Goal: Information Seeking & Learning: Compare options

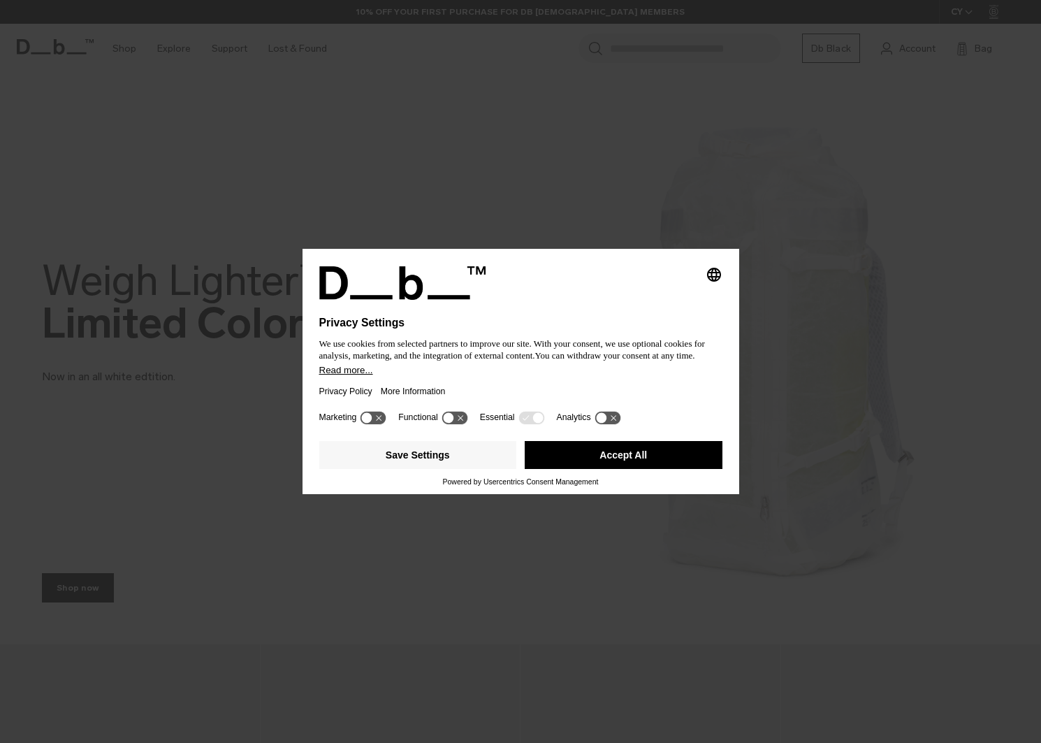
click at [617, 457] on button "Accept All" at bounding box center [624, 455] width 198 height 28
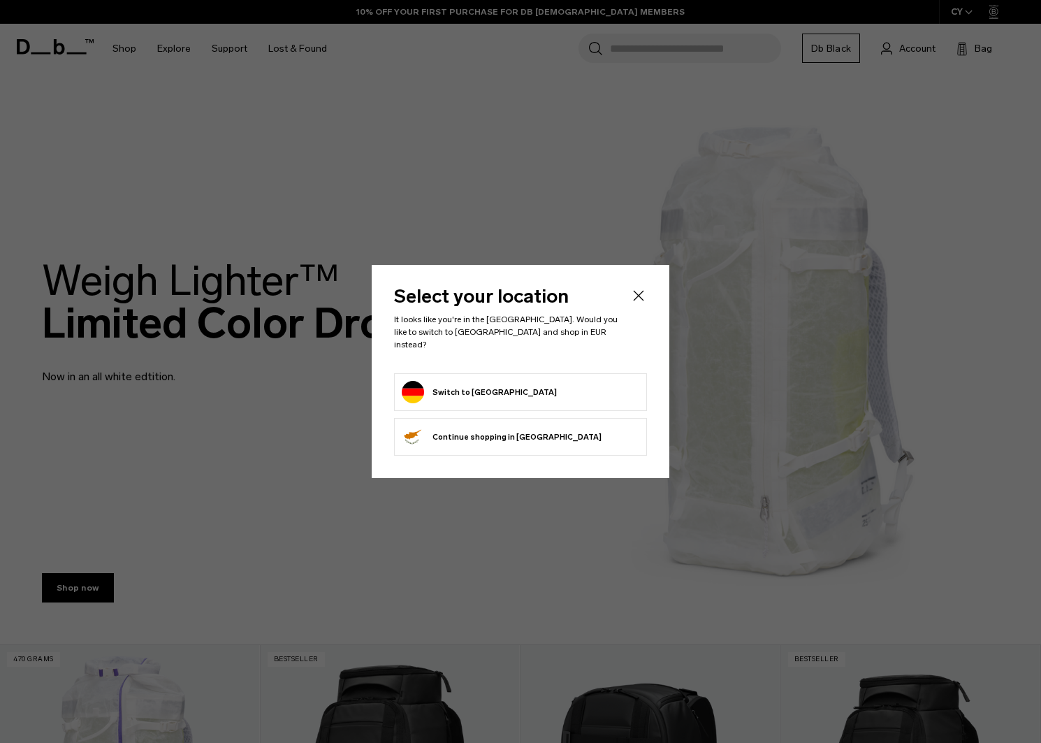
click at [510, 393] on form "Switch to Germany" at bounding box center [521, 392] width 238 height 22
click at [489, 387] on button "Switch to Germany" at bounding box center [479, 392] width 155 height 22
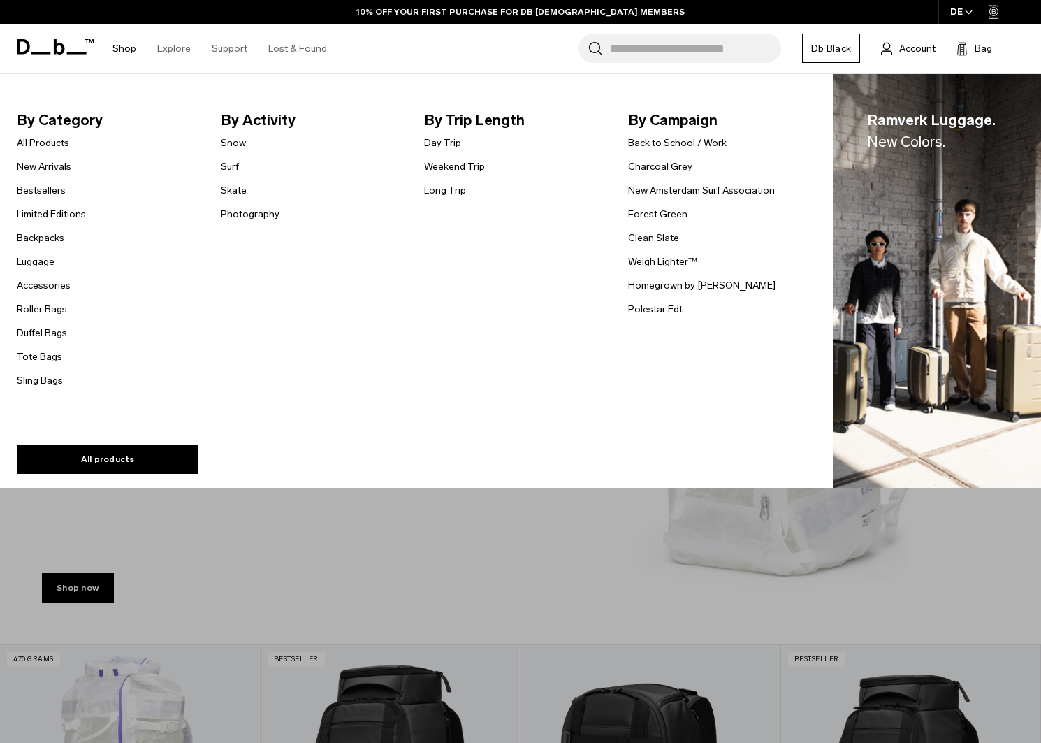
click at [34, 240] on link "Backpacks" at bounding box center [41, 238] width 48 height 15
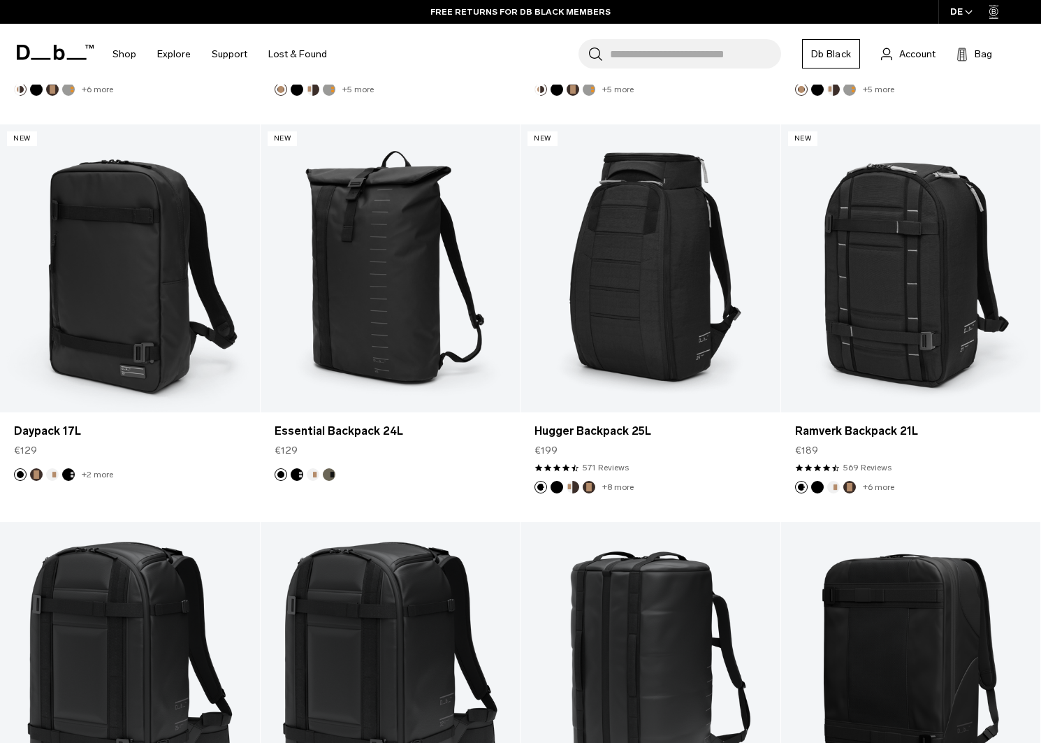
scroll to position [1423, 0]
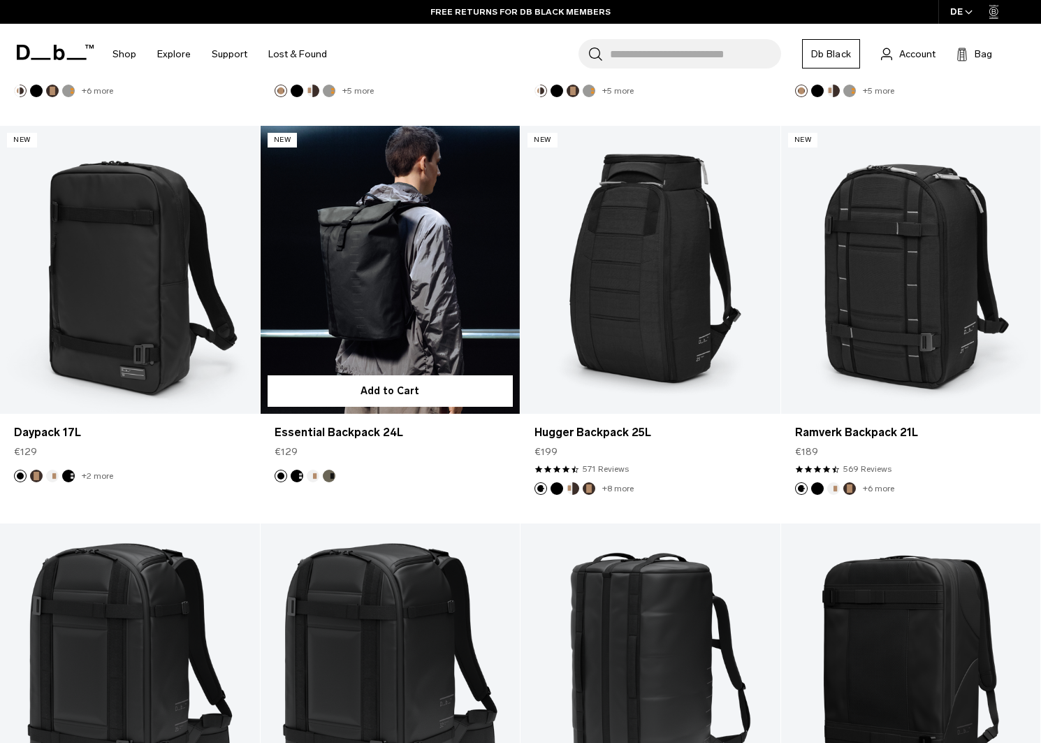
click at [418, 284] on link "Essential Backpack 24L" at bounding box center [391, 270] width 260 height 289
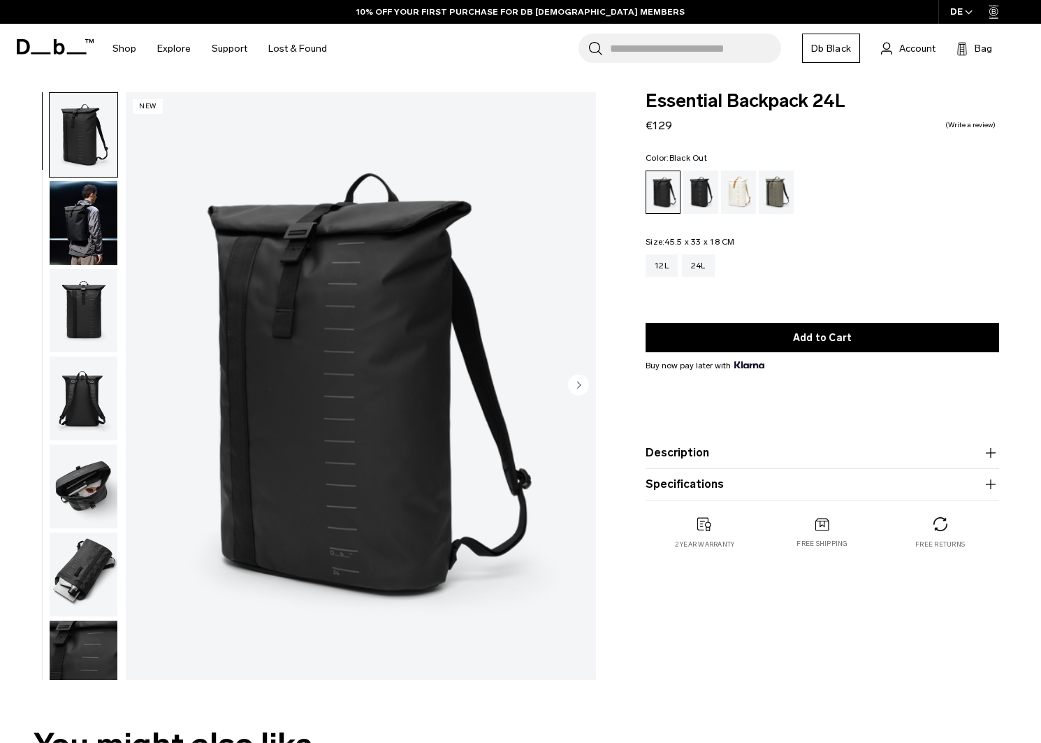
click at [84, 469] on img "button" at bounding box center [84, 486] width 68 height 84
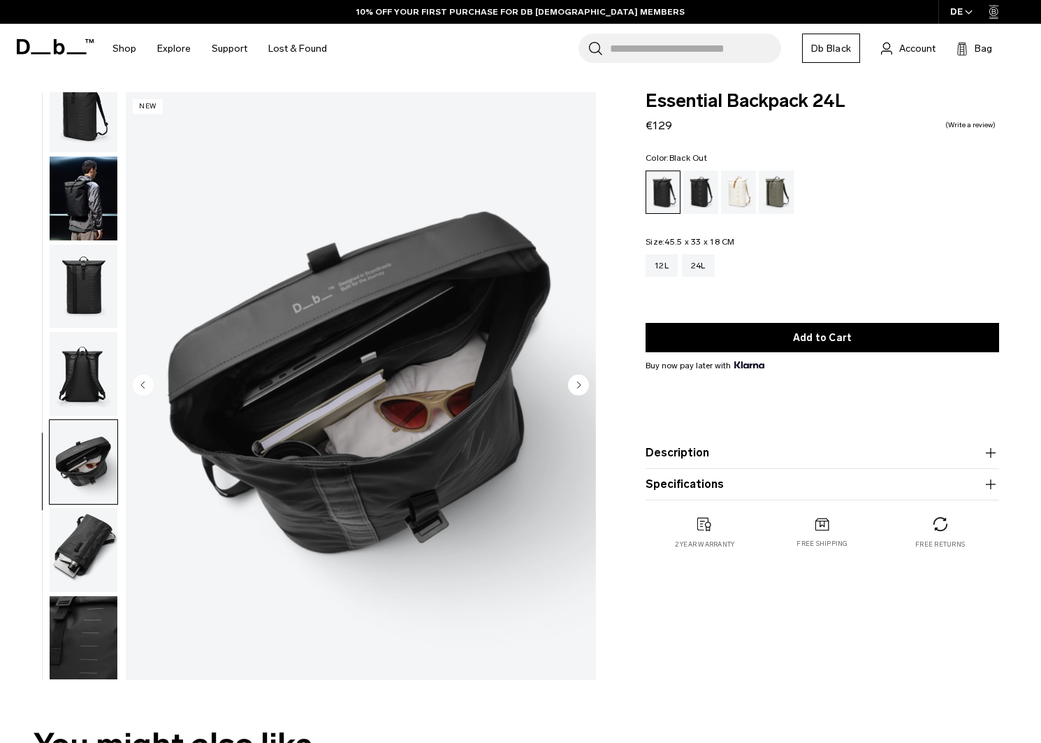
click at [89, 517] on img "button" at bounding box center [84, 550] width 68 height 84
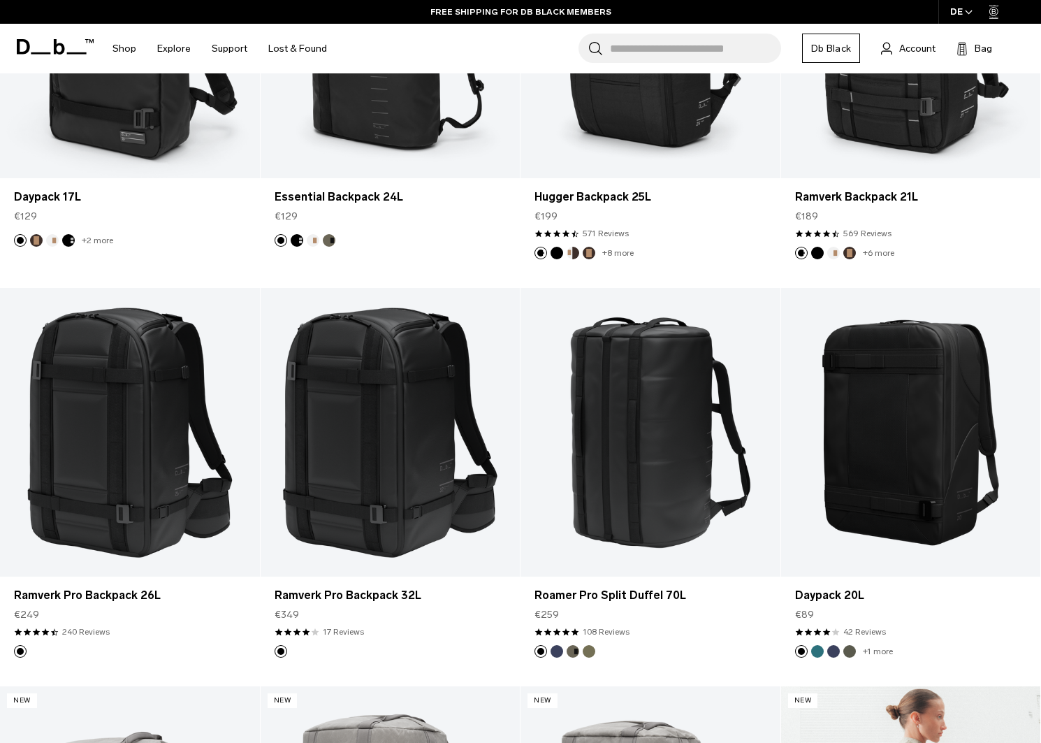
scroll to position [1660, 0]
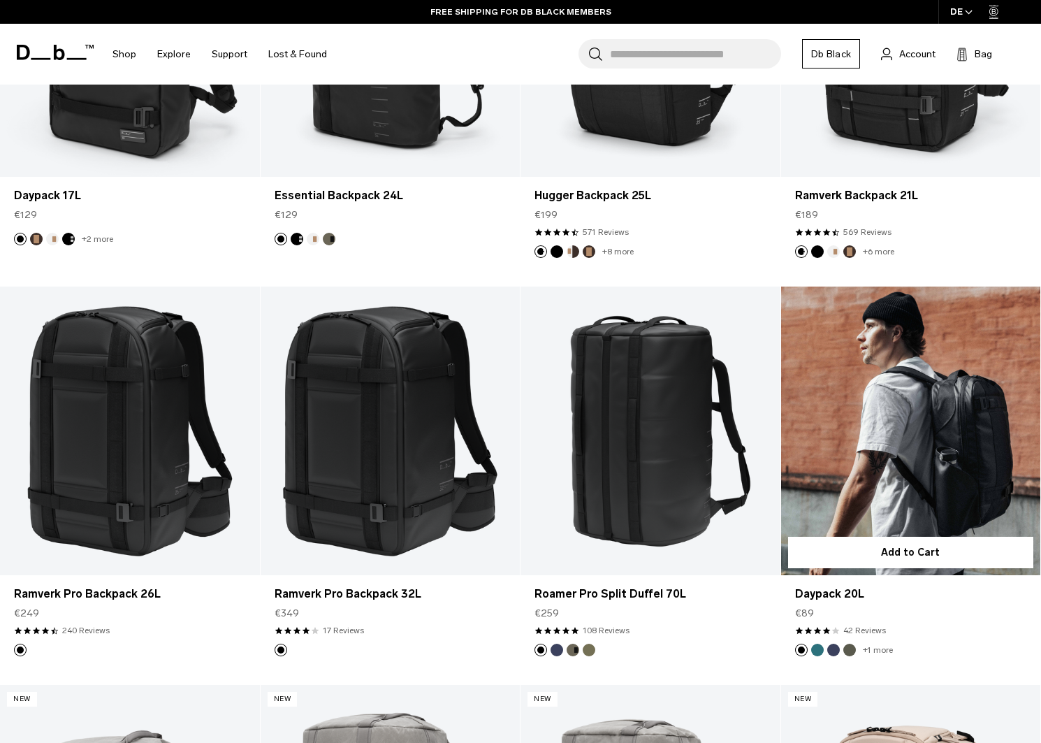
click at [919, 417] on link "Daypack 20L" at bounding box center [911, 430] width 260 height 289
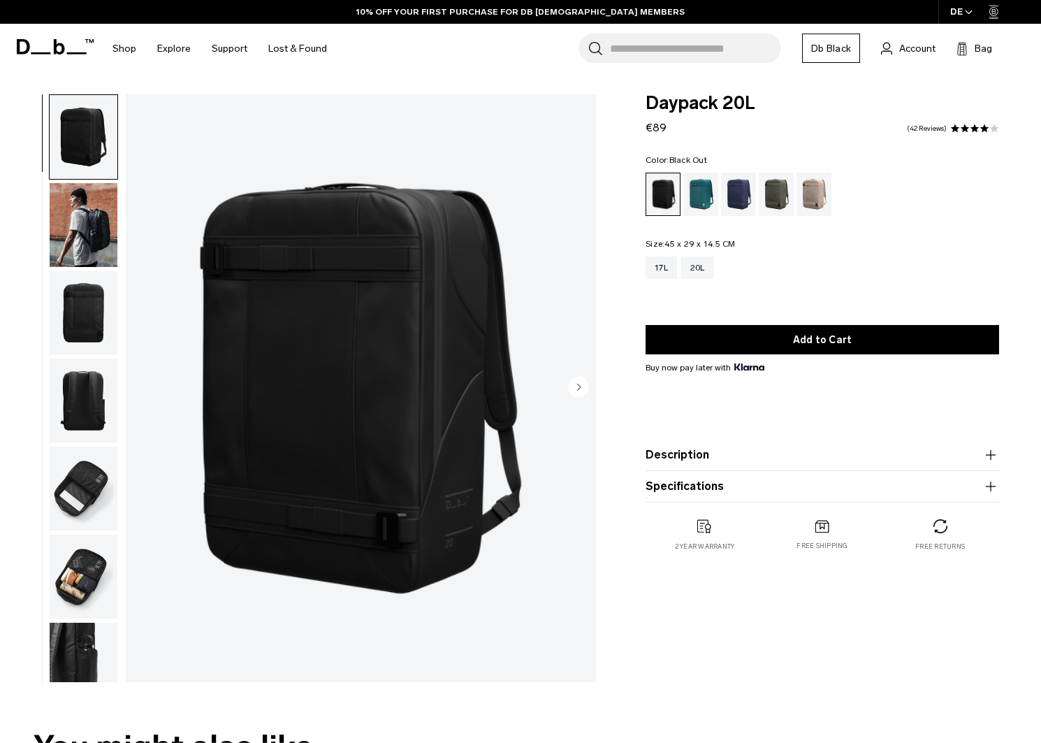
click at [87, 249] on img "button" at bounding box center [84, 225] width 68 height 84
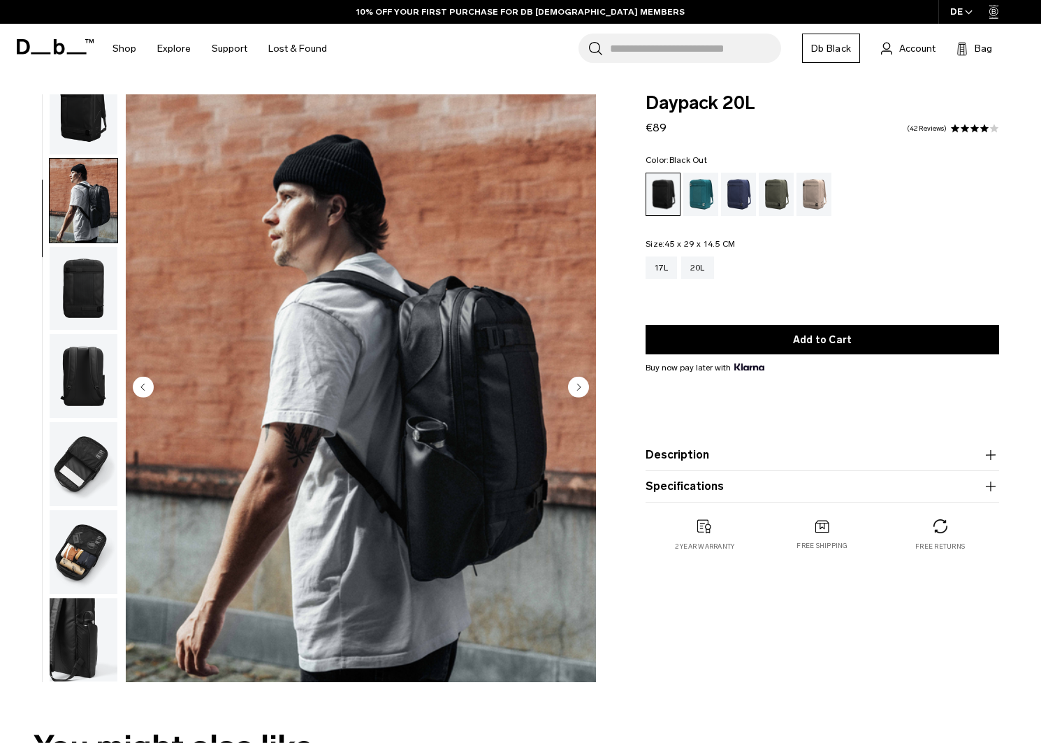
click at [83, 302] on img "button" at bounding box center [84, 289] width 68 height 84
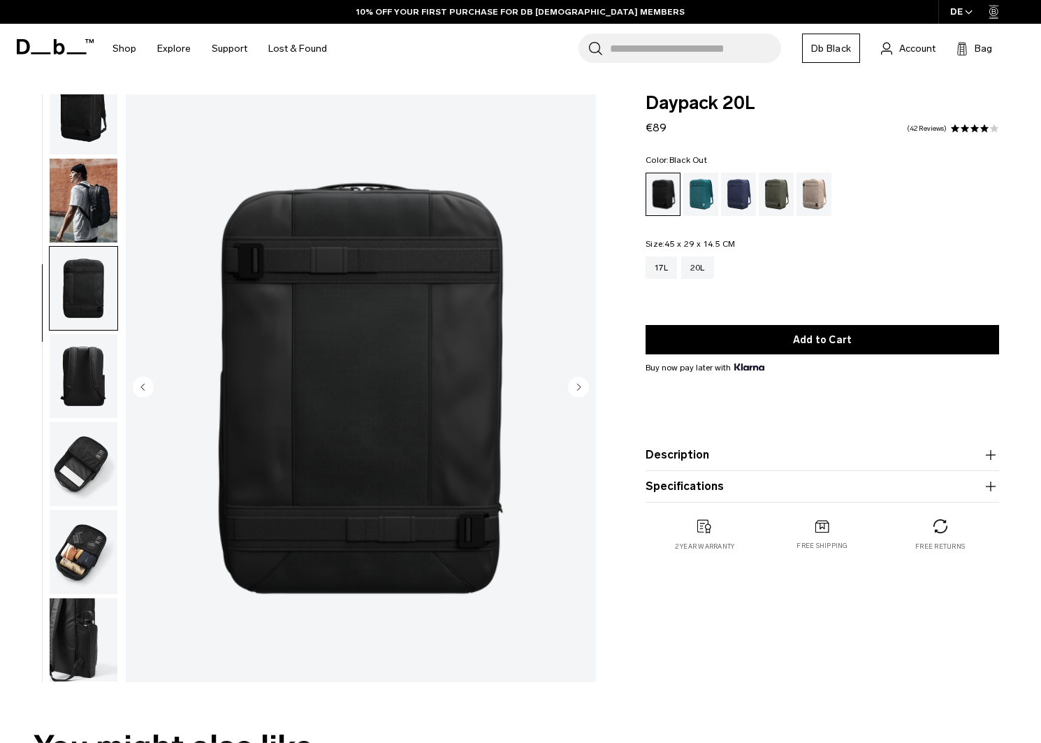
click at [87, 370] on img "button" at bounding box center [84, 376] width 68 height 84
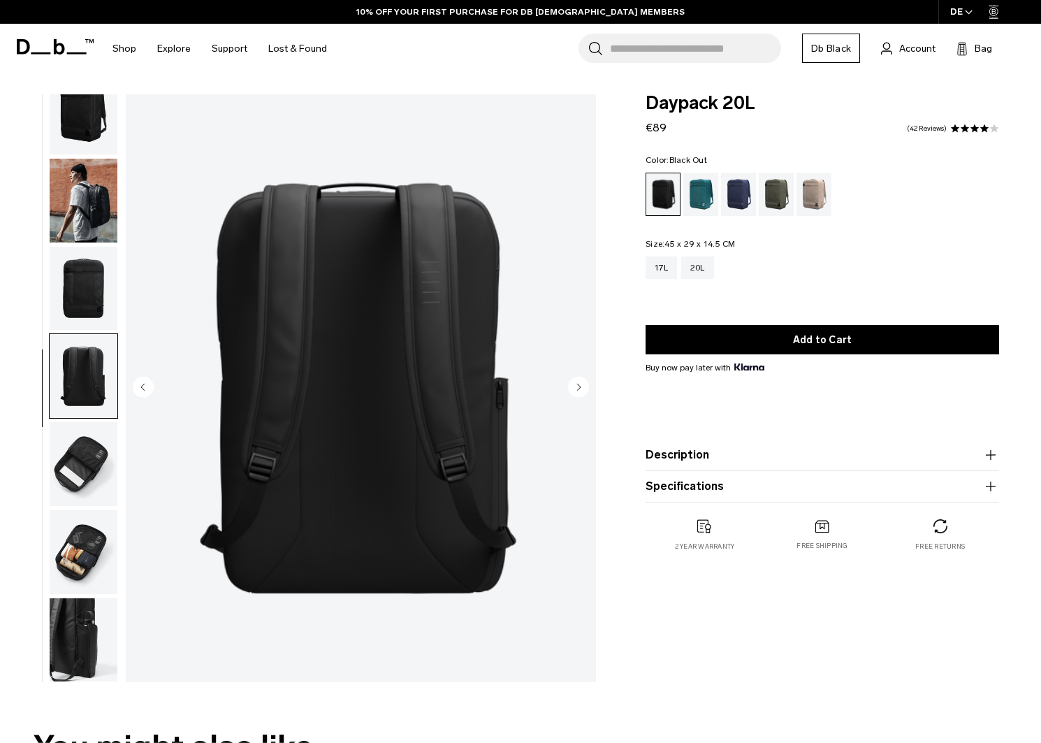
click at [96, 472] on img "button" at bounding box center [84, 464] width 68 height 84
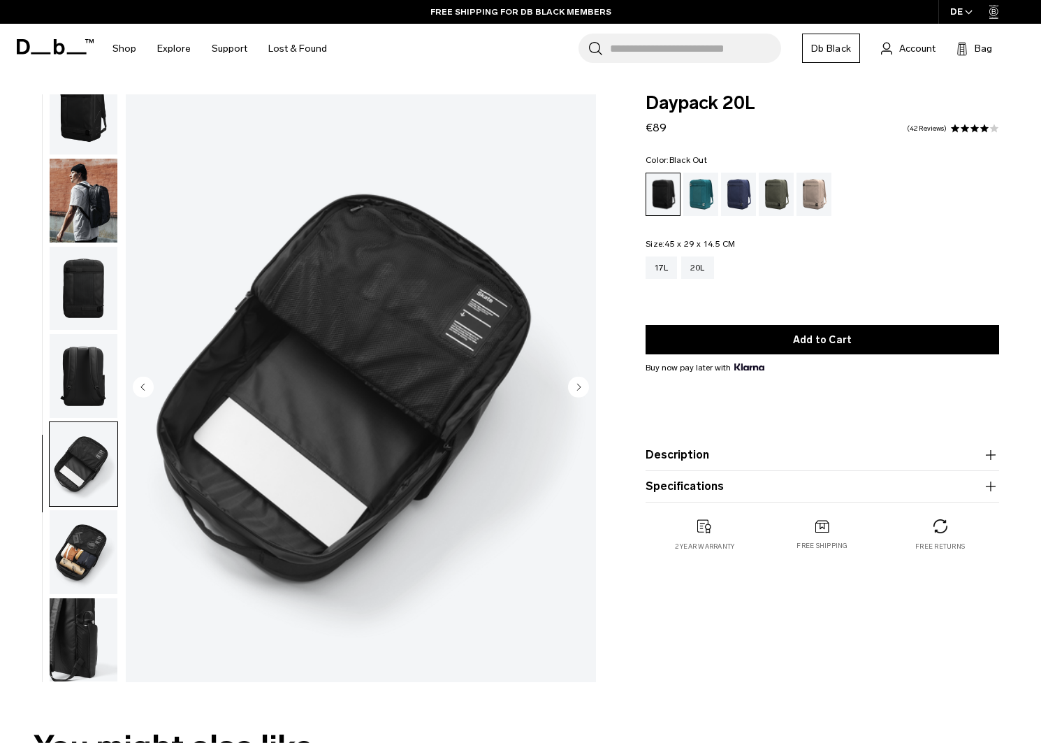
click at [84, 544] on img "button" at bounding box center [84, 552] width 68 height 84
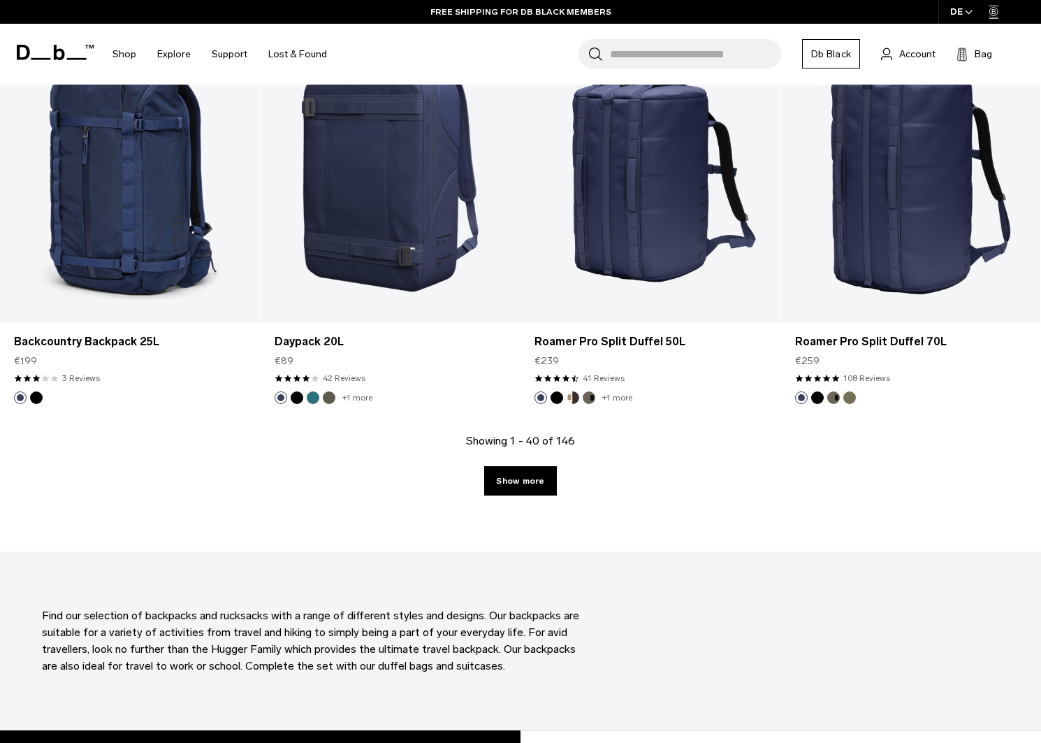
scroll to position [3904, 0]
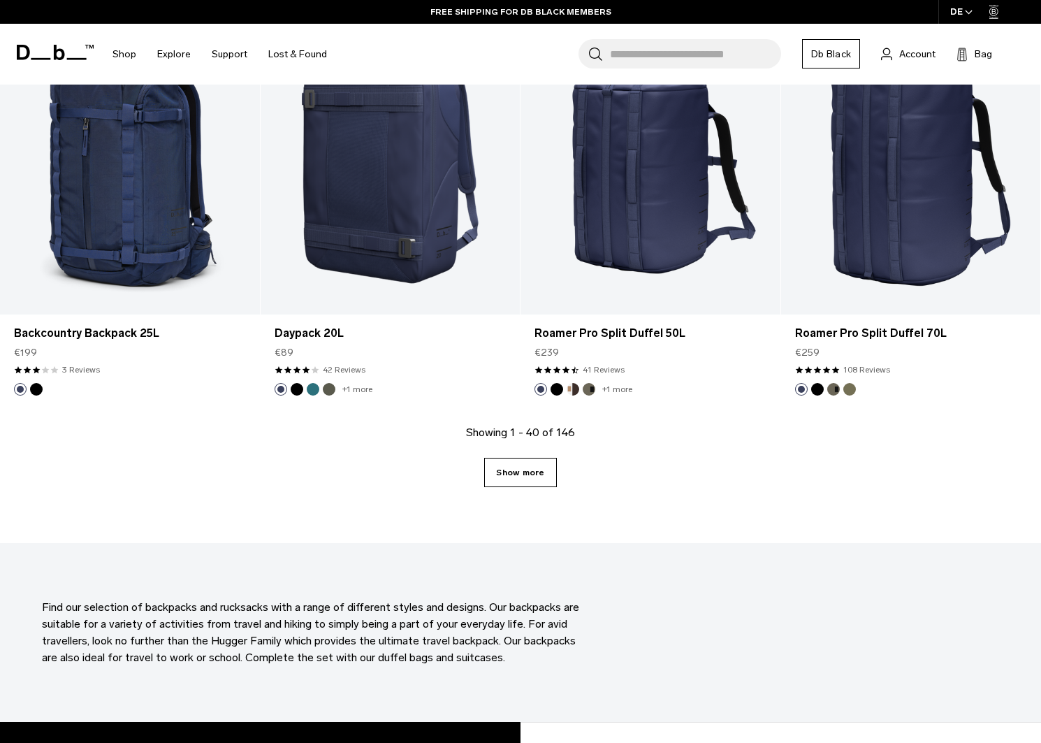
click at [520, 465] on link "Show more" at bounding box center [520, 472] width 72 height 29
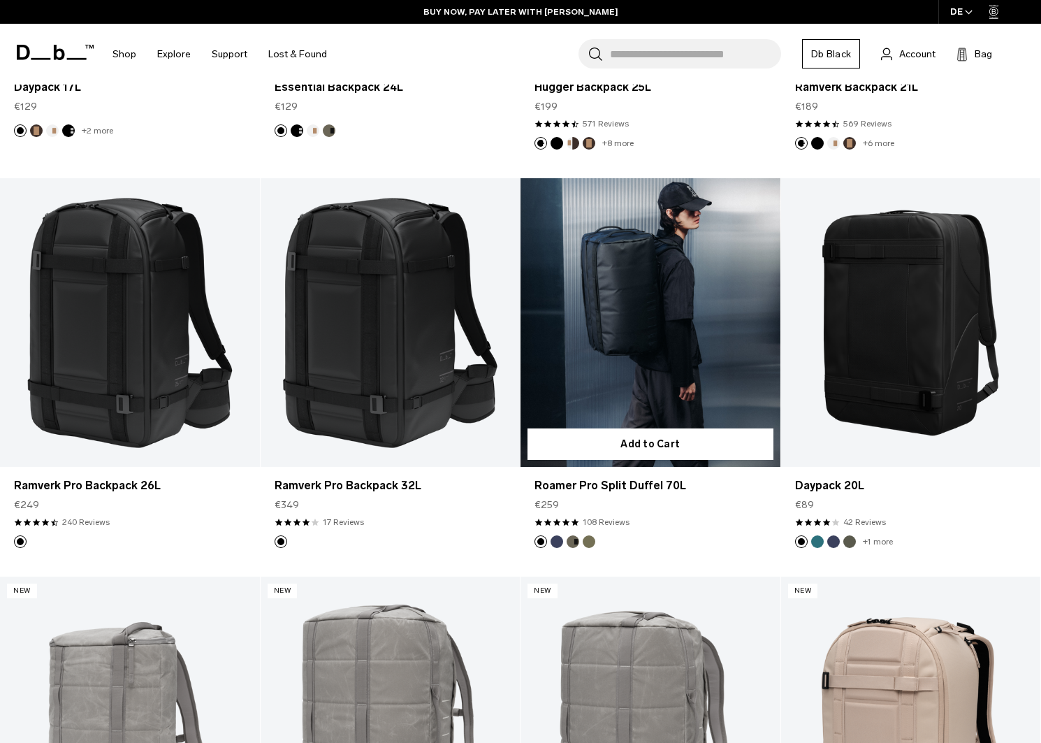
scroll to position [1772, 0]
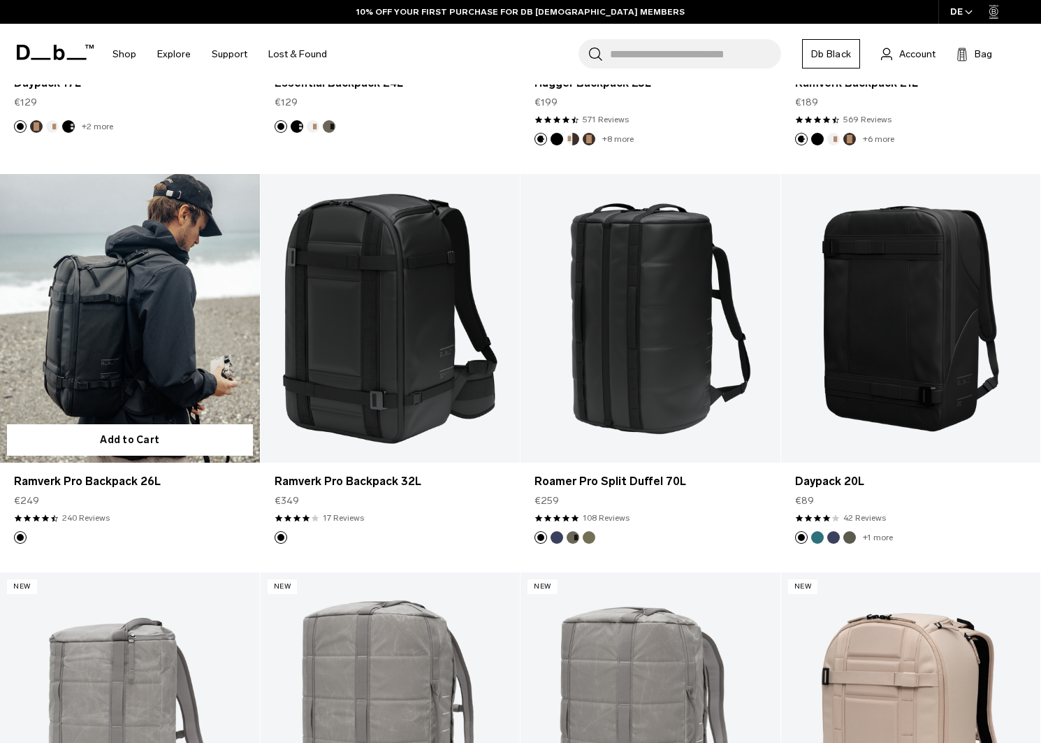
click at [135, 372] on link "Ramverk Pro Backpack 26L" at bounding box center [130, 318] width 260 height 289
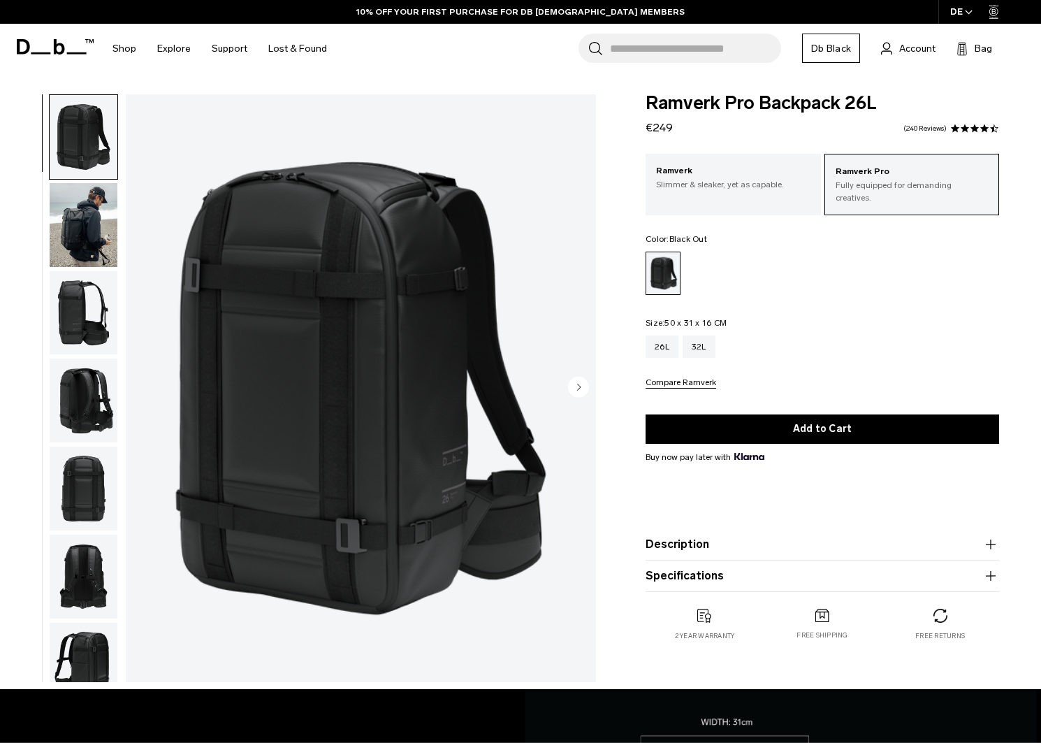
click at [88, 312] on img "button" at bounding box center [84, 313] width 68 height 84
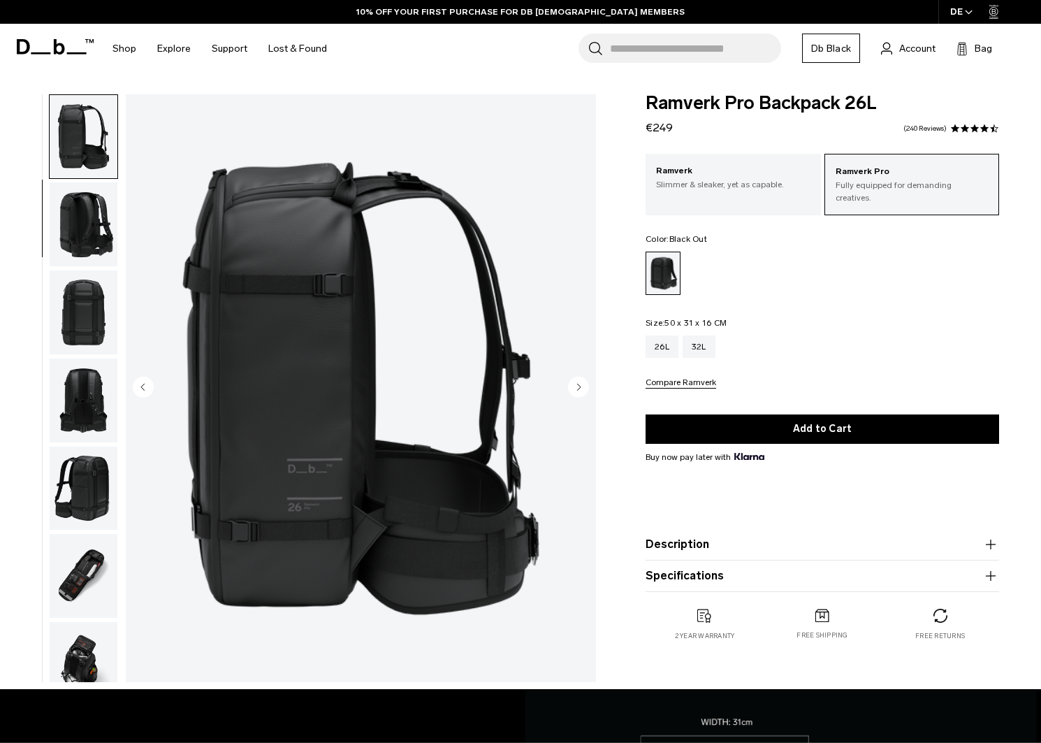
click at [85, 309] on img "button" at bounding box center [84, 312] width 68 height 84
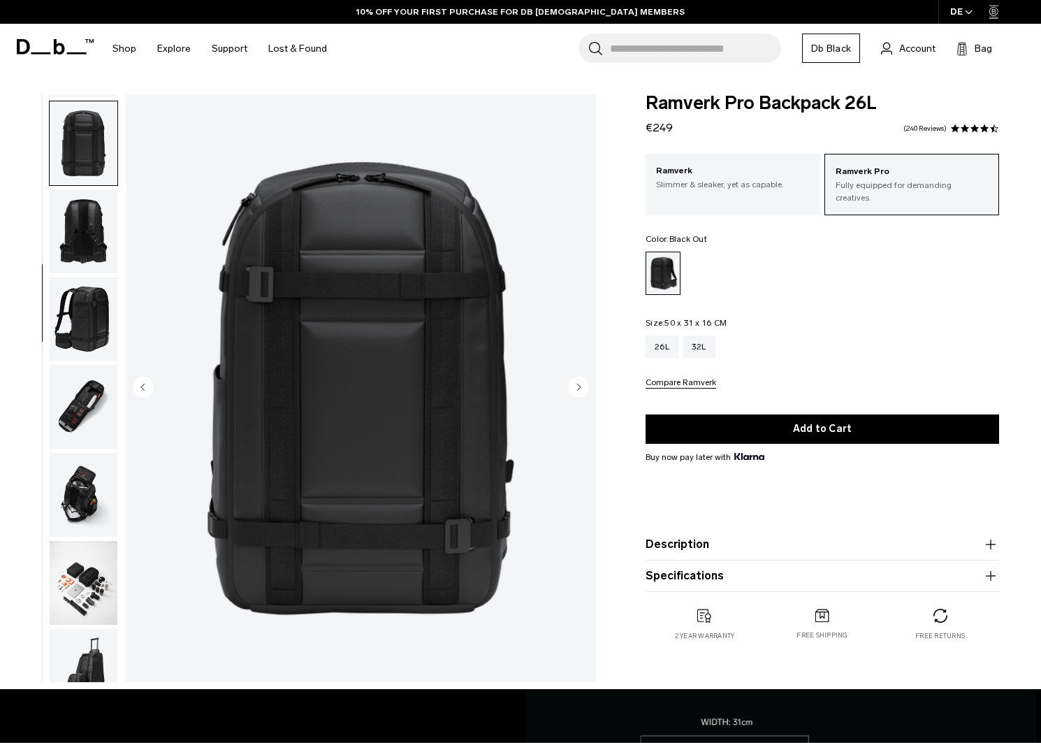
scroll to position [351, 0]
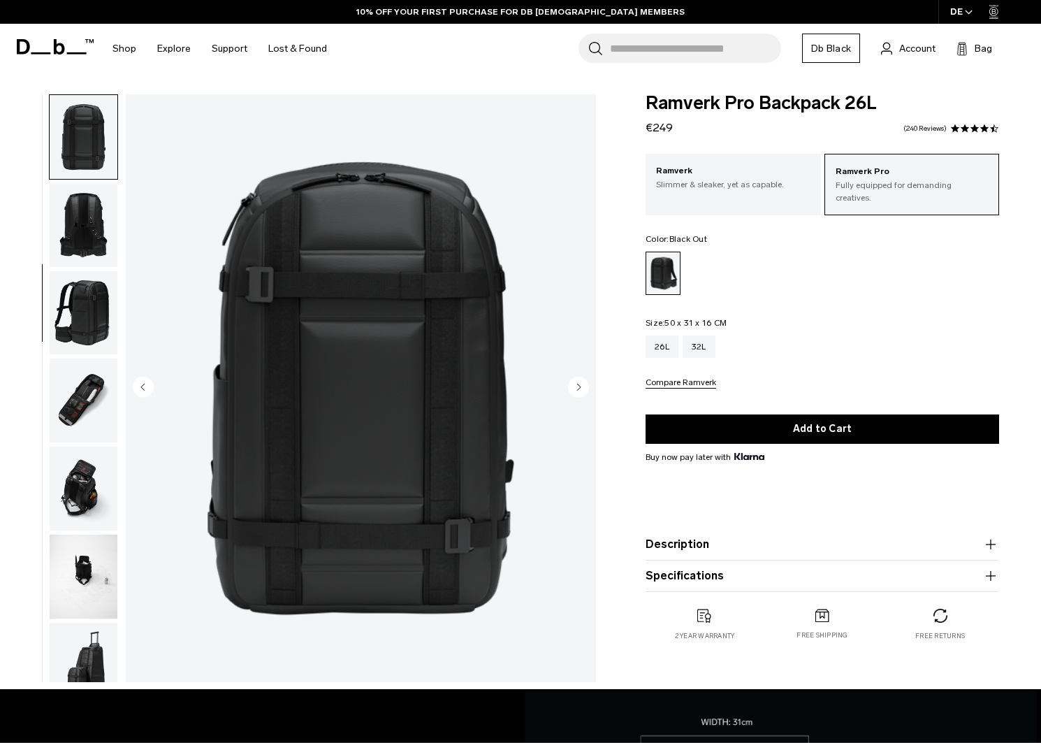
click at [99, 413] on img "button" at bounding box center [84, 400] width 68 height 84
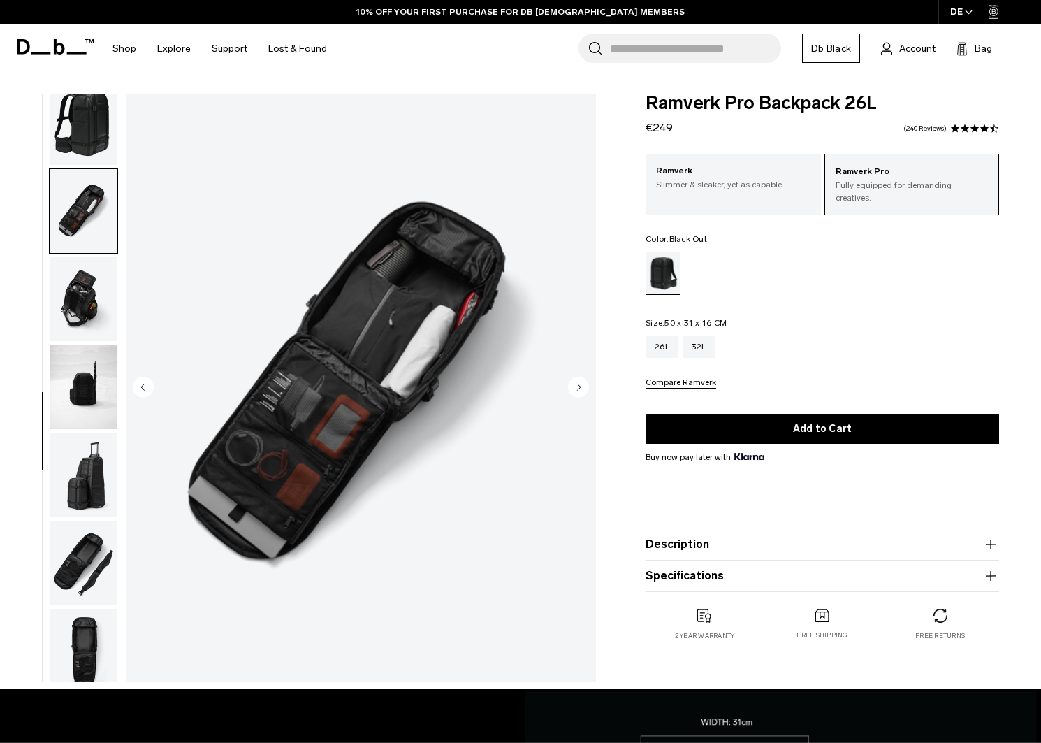
scroll to position [552, 0]
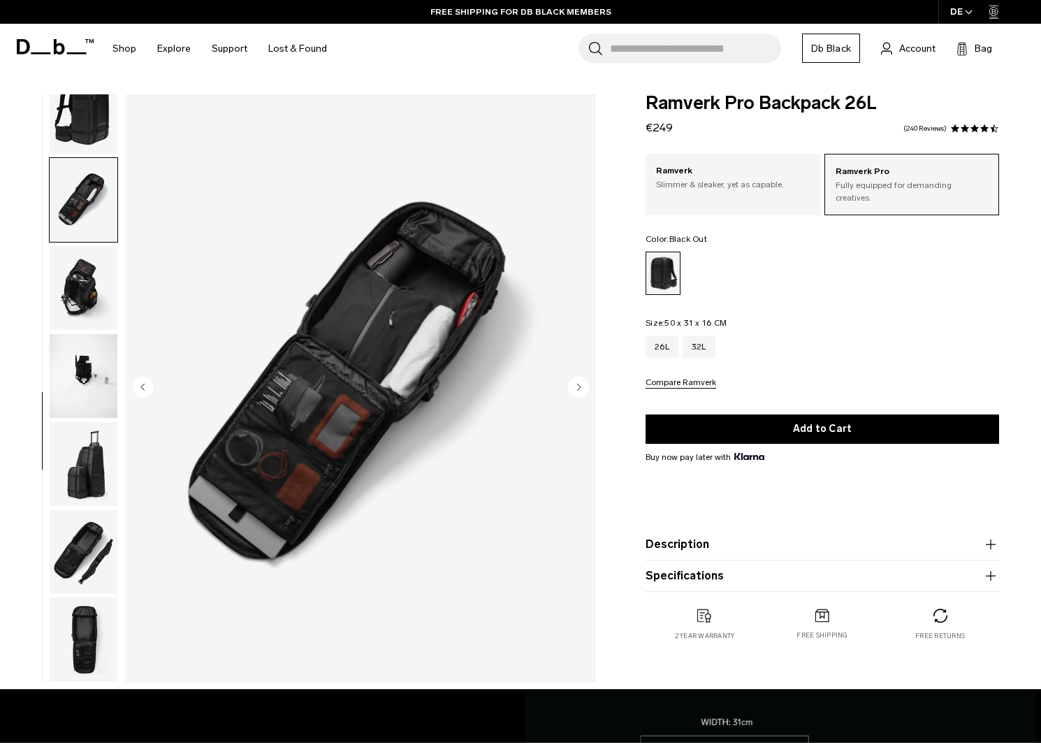
click at [94, 479] on img "button" at bounding box center [84, 464] width 68 height 84
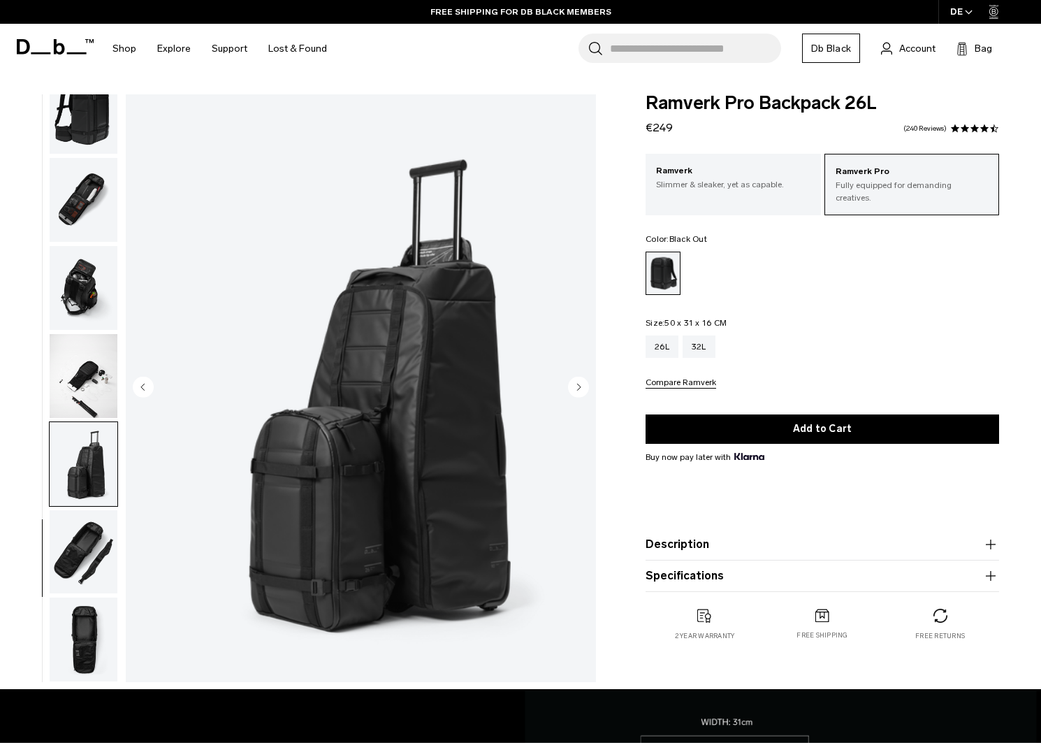
click at [64, 562] on img "button" at bounding box center [84, 552] width 68 height 84
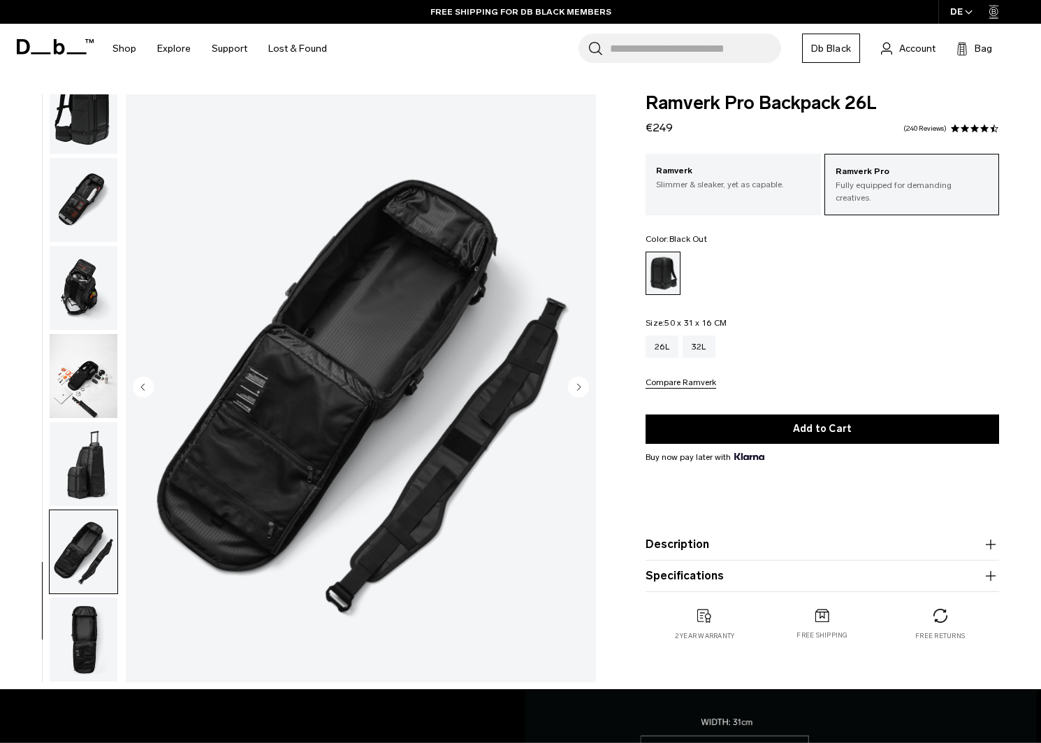
click at [75, 618] on img "button" at bounding box center [84, 639] width 68 height 84
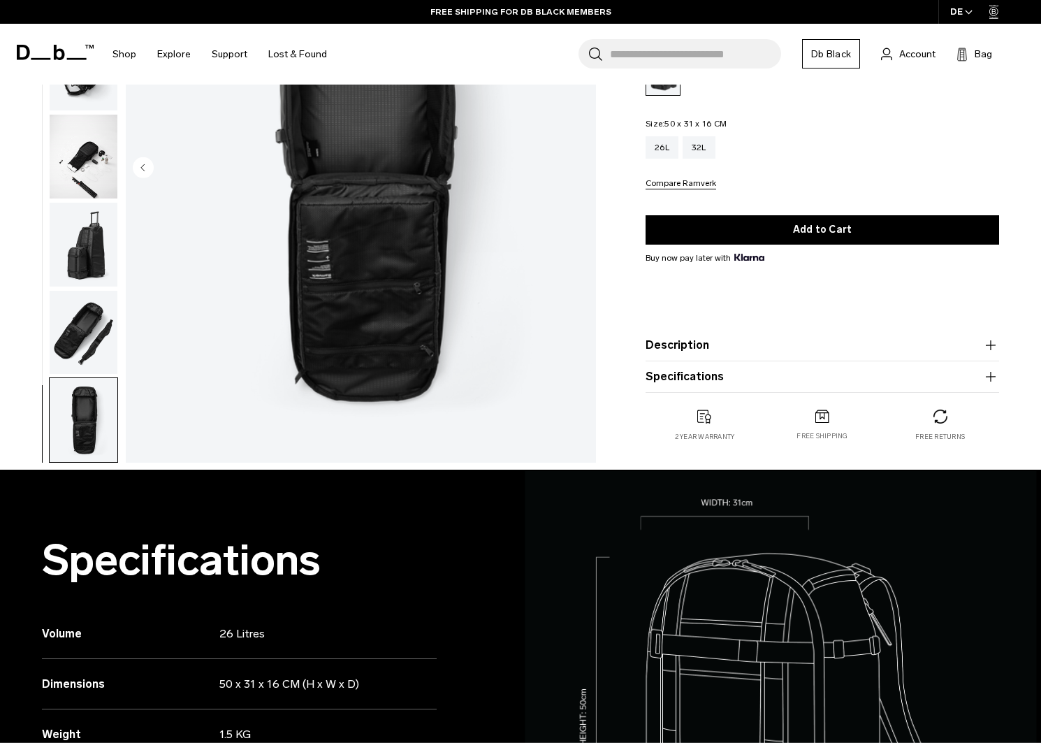
scroll to position [0, 0]
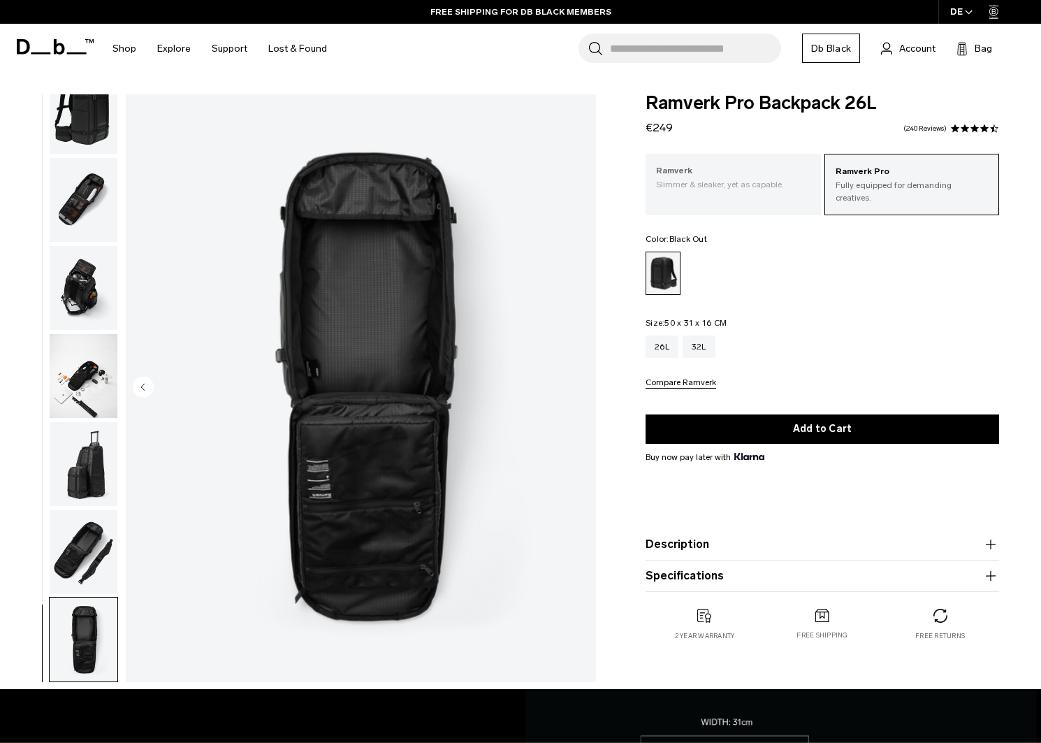
click at [699, 187] on p "Slimmer & sleaker, yet as capable." at bounding box center [733, 184] width 154 height 13
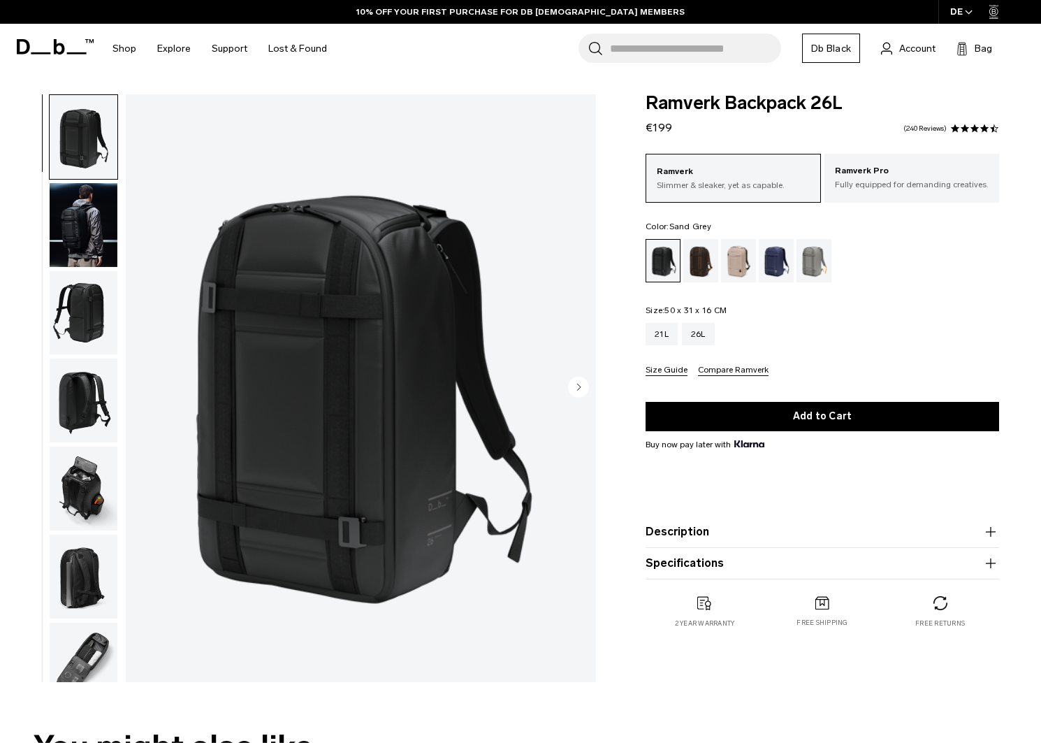
click at [822, 272] on div "Sand Grey" at bounding box center [814, 260] width 36 height 43
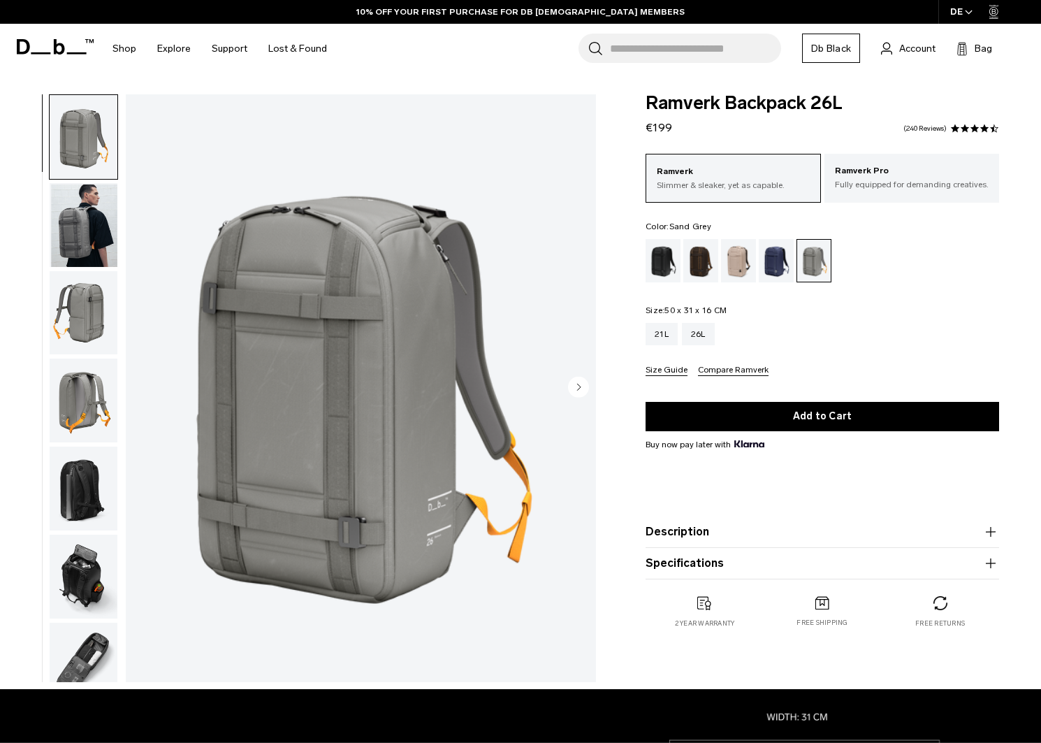
click at [78, 381] on img "button" at bounding box center [84, 400] width 68 height 84
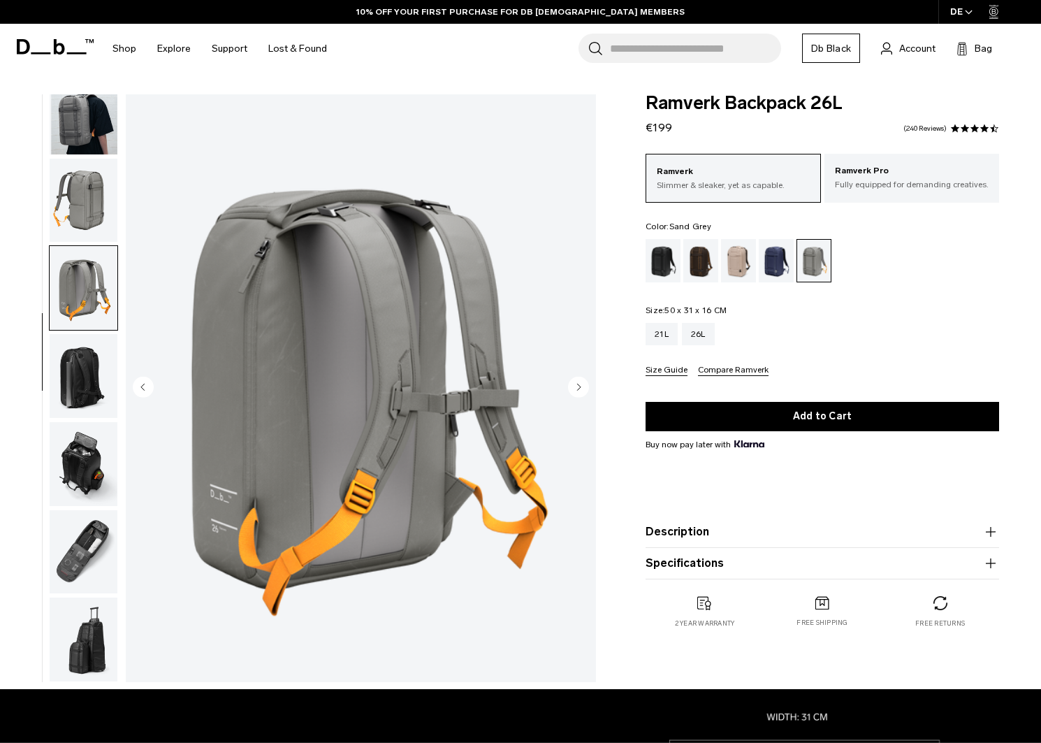
click at [83, 124] on img "button" at bounding box center [84, 113] width 68 height 84
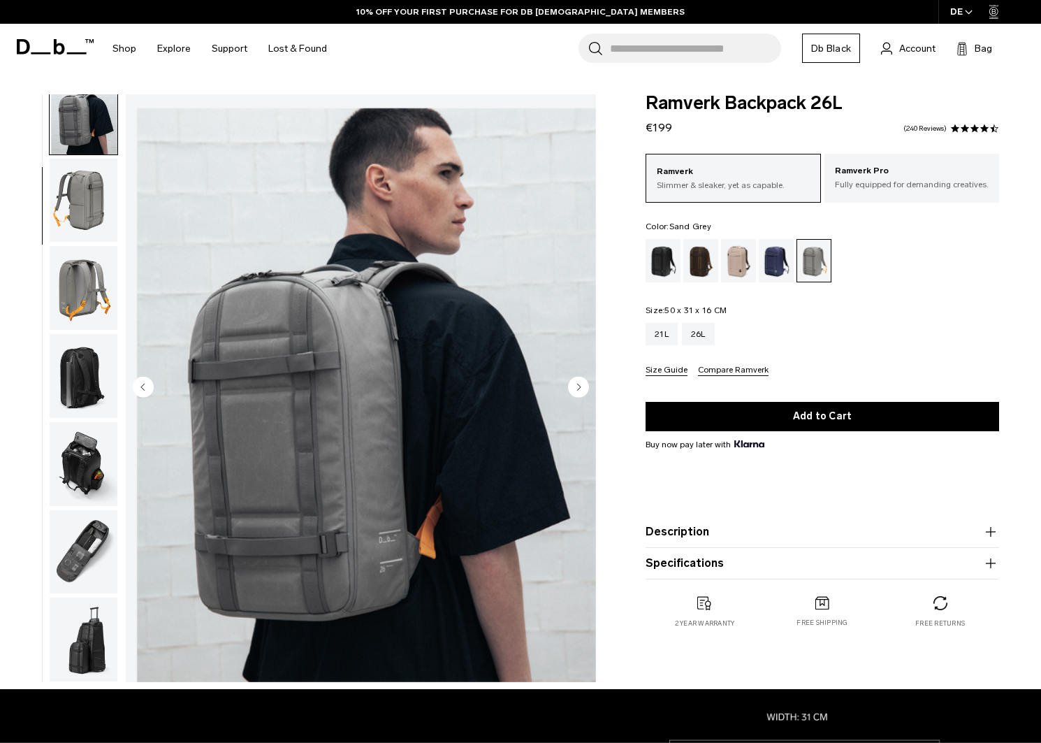
scroll to position [88, 0]
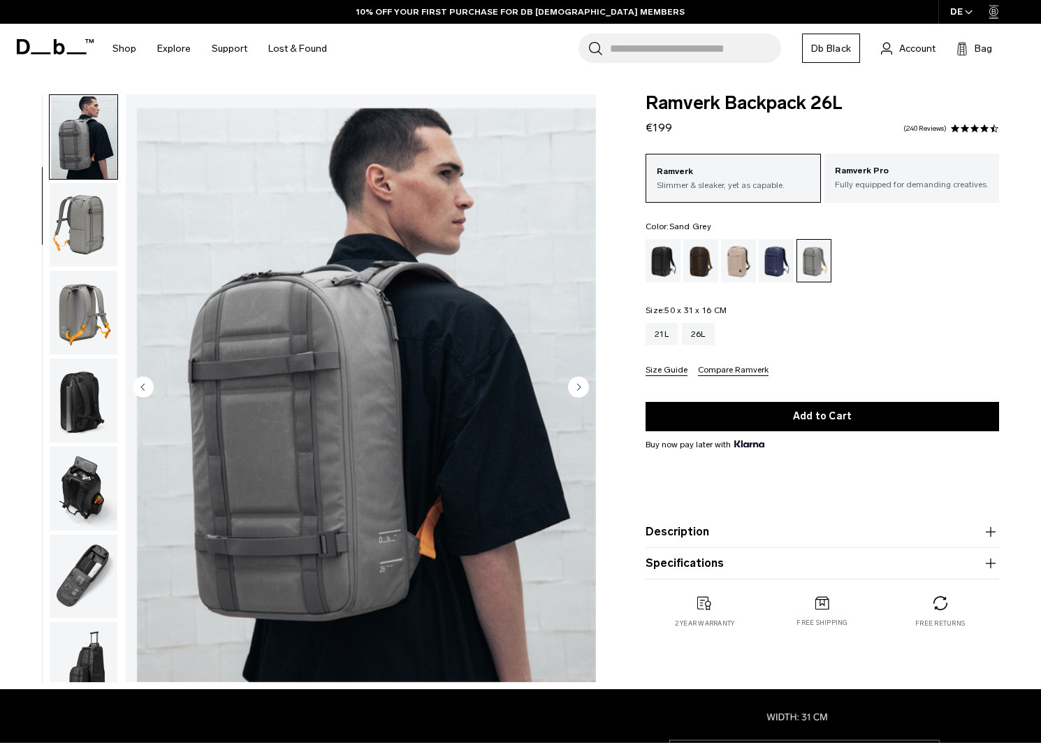
click at [79, 272] on img "button" at bounding box center [84, 312] width 68 height 84
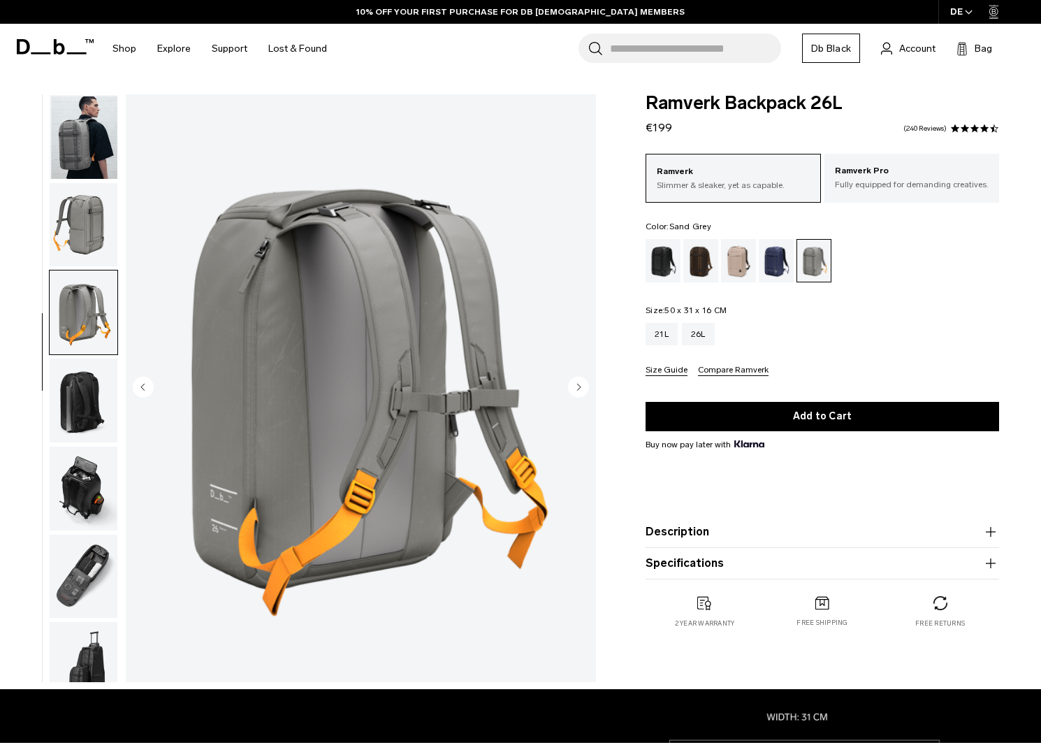
scroll to position [112, 0]
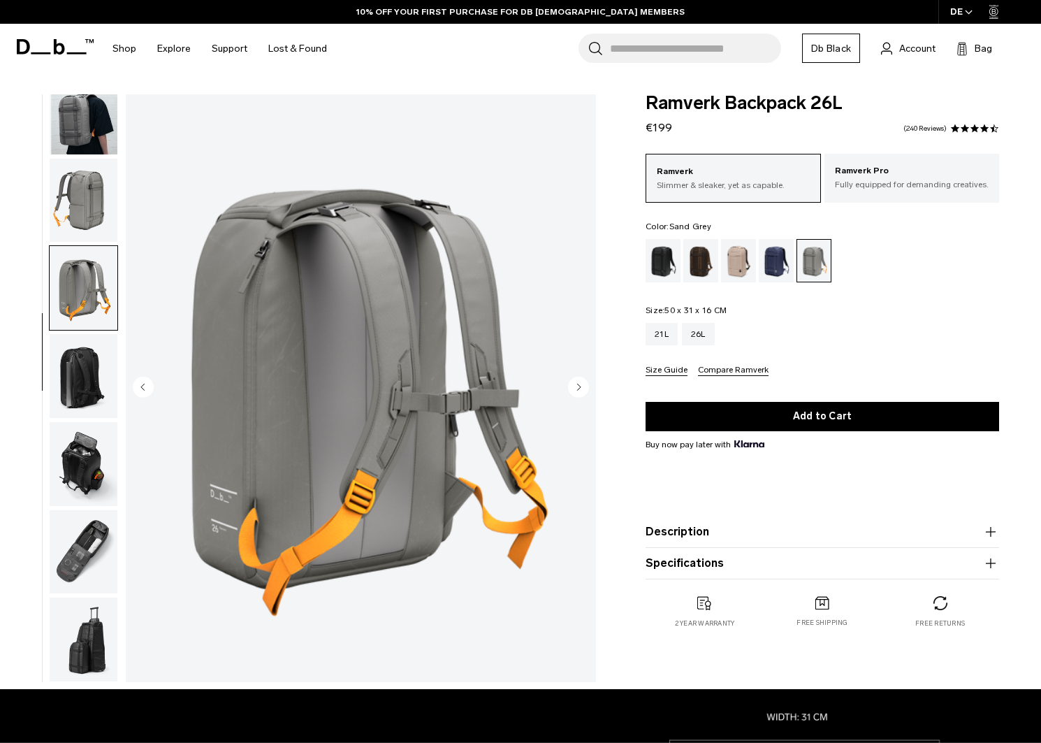
click at [81, 468] on img "button" at bounding box center [84, 464] width 68 height 84
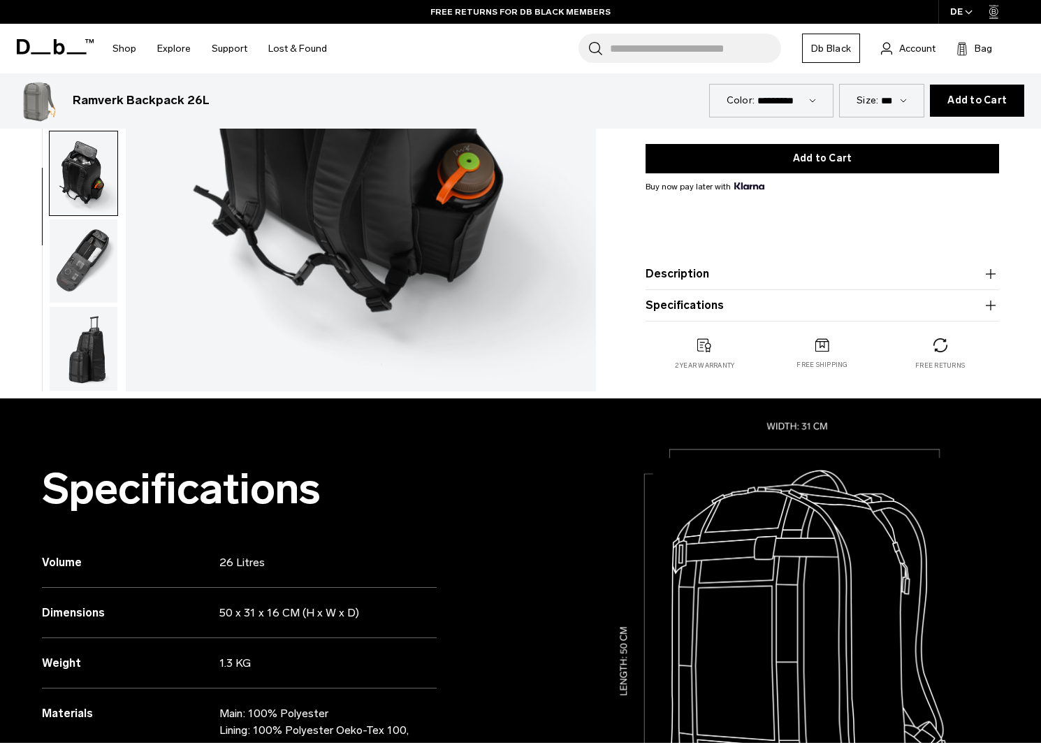
scroll to position [274, 0]
